Goal: Transaction & Acquisition: Download file/media

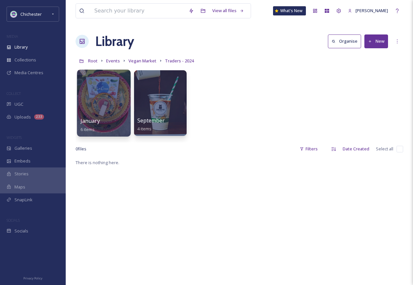
click at [119, 100] on div at bounding box center [104, 103] width 54 height 67
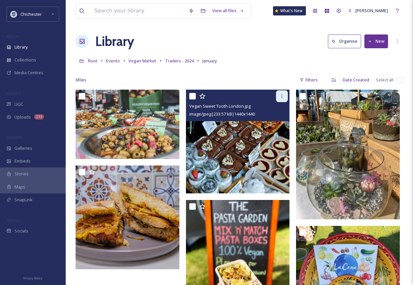
click at [284, 96] on icon at bounding box center [281, 96] width 5 height 5
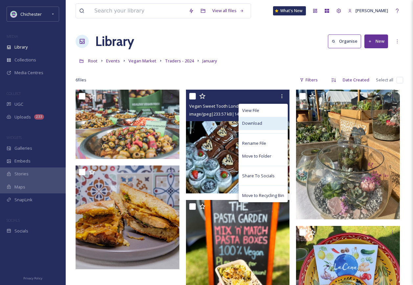
click at [268, 122] on div "Download" at bounding box center [263, 123] width 49 height 13
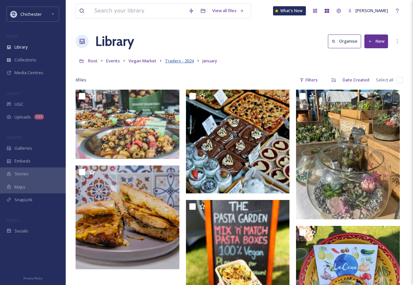
click at [173, 59] on span "Traders - 2024" at bounding box center [179, 61] width 29 height 6
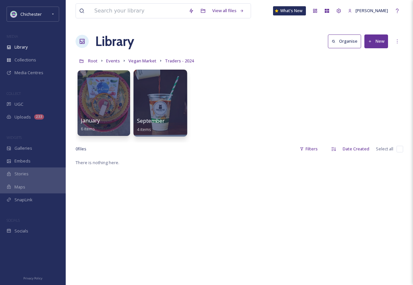
click at [155, 113] on div at bounding box center [160, 103] width 54 height 67
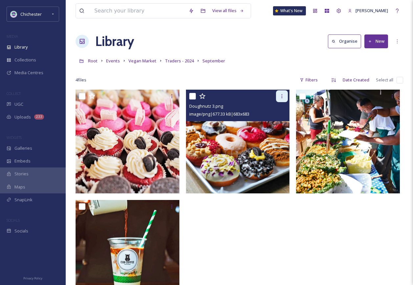
click at [283, 96] on icon at bounding box center [281, 96] width 5 height 5
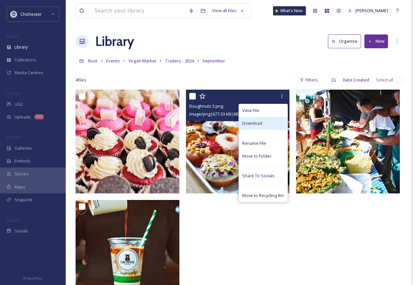
click at [261, 123] on span "Download" at bounding box center [252, 123] width 20 height 6
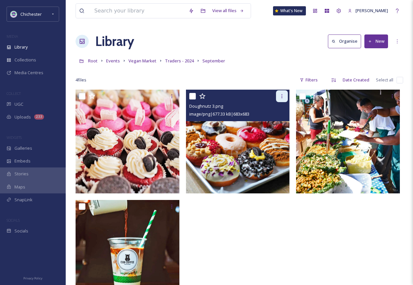
click at [286, 93] on div at bounding box center [282, 96] width 12 height 12
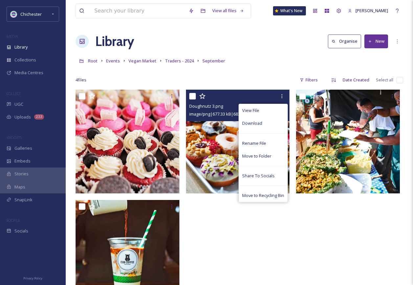
click at [239, 95] on div "View File Download Rename File Move to Folder Share To Socials Move to Recyclin…" at bounding box center [238, 96] width 99 height 12
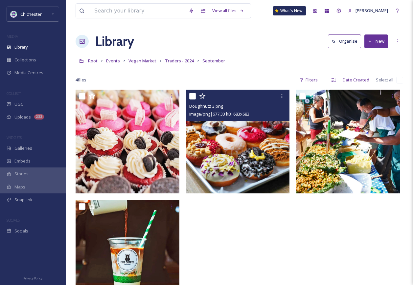
click at [238, 108] on div "Doughnutz 3.png" at bounding box center [238, 106] width 99 height 8
click at [235, 160] on img at bounding box center [238, 142] width 104 height 104
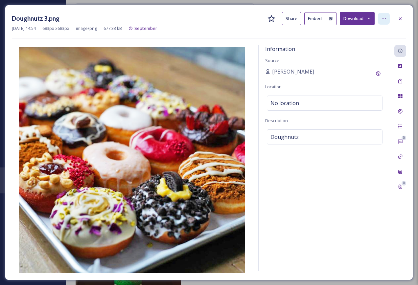
click at [386, 18] on icon at bounding box center [383, 18] width 5 height 5
click at [387, 13] on div at bounding box center [384, 19] width 12 height 12
click at [364, 19] on button "Download" at bounding box center [357, 18] width 35 height 13
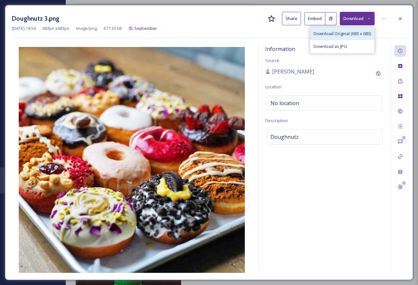
click at [353, 35] on span "Download Original (683 x 683)" at bounding box center [343, 34] width 58 height 6
click at [4, 2] on div "Doughnutz 3.png Share Embed Download Dec 09 2024 14:54 683 px x 683 px image/pn…" at bounding box center [209, 142] width 418 height 285
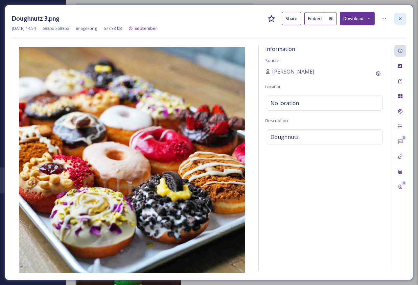
click at [403, 19] on icon at bounding box center [400, 18] width 5 height 5
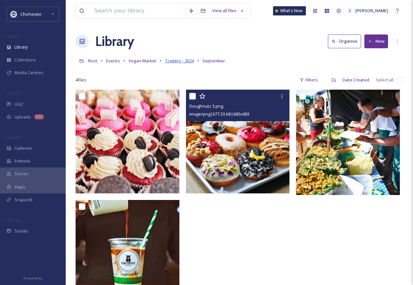
click at [174, 62] on span "Traders - 2024" at bounding box center [179, 61] width 29 height 6
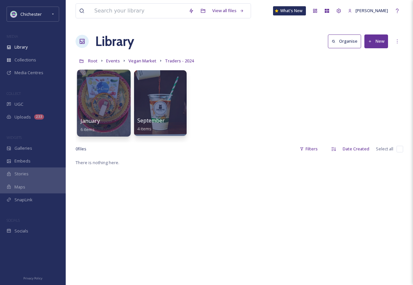
click at [112, 107] on div at bounding box center [104, 103] width 54 height 67
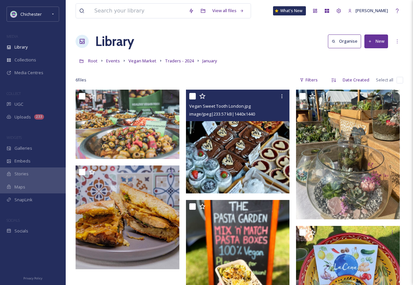
click at [265, 150] on img at bounding box center [238, 142] width 104 height 104
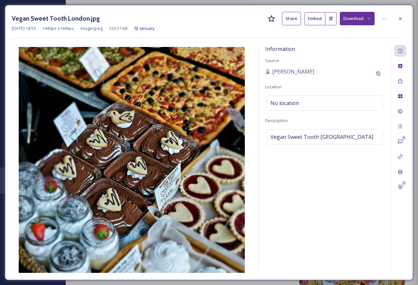
click at [368, 16] on button "Download" at bounding box center [357, 18] width 35 height 13
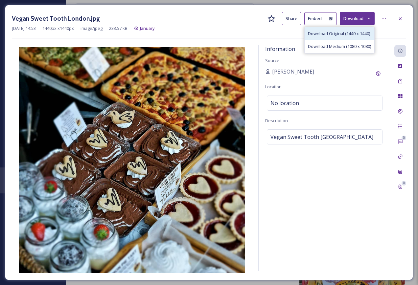
click at [354, 34] on span "Download Original (1440 x 1440)" at bounding box center [339, 34] width 62 height 6
